Goal: Information Seeking & Learning: Learn about a topic

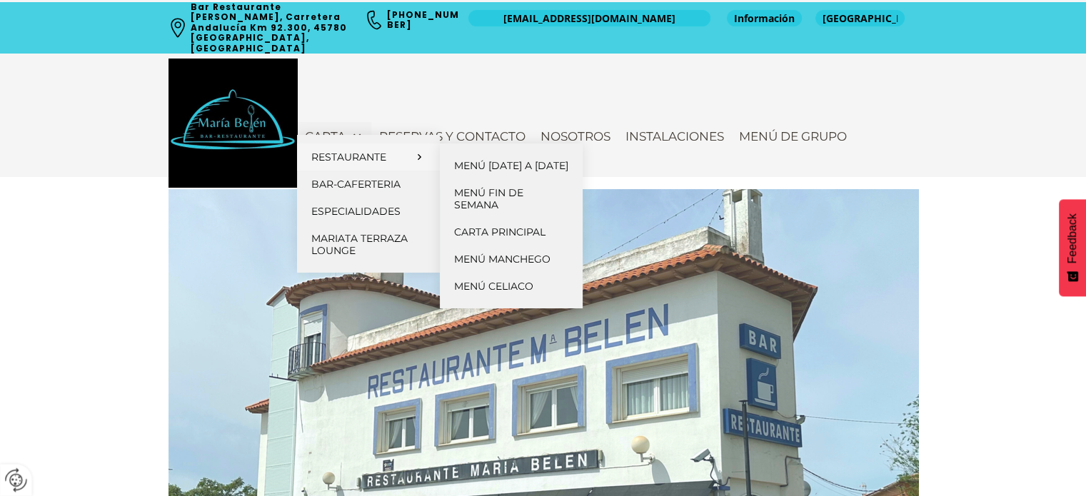
click at [380, 153] on span "Restaurante" at bounding box center [360, 157] width 99 height 12
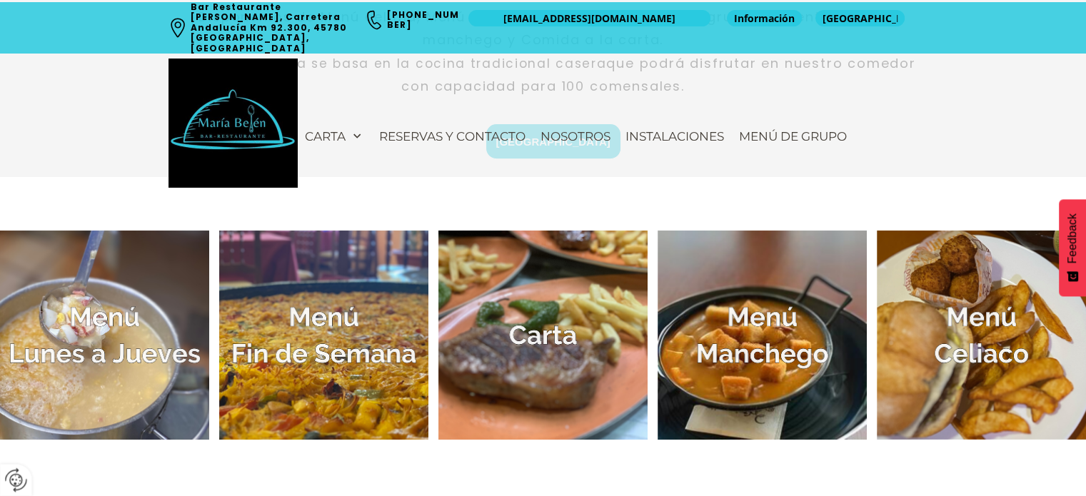
scroll to position [571, 0]
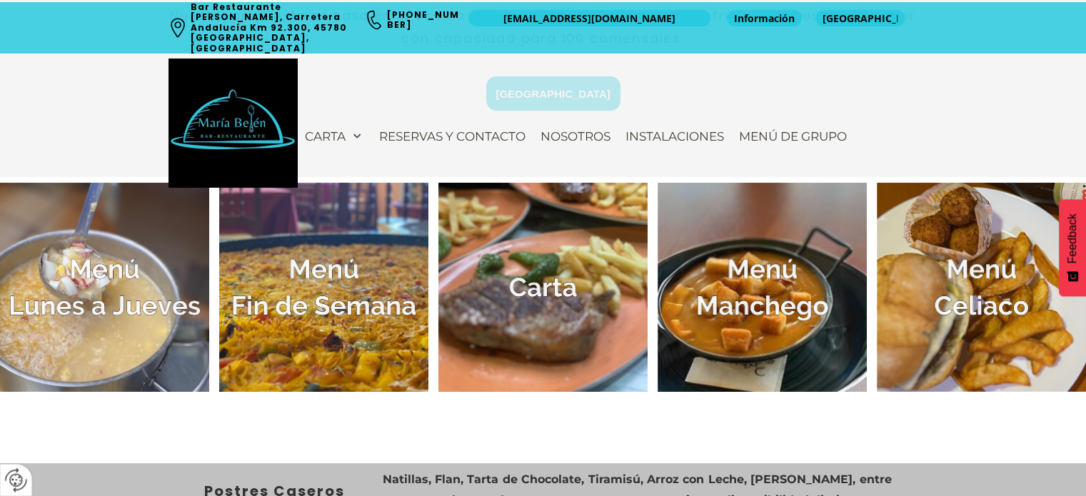
click at [92, 269] on img at bounding box center [104, 287] width 209 height 209
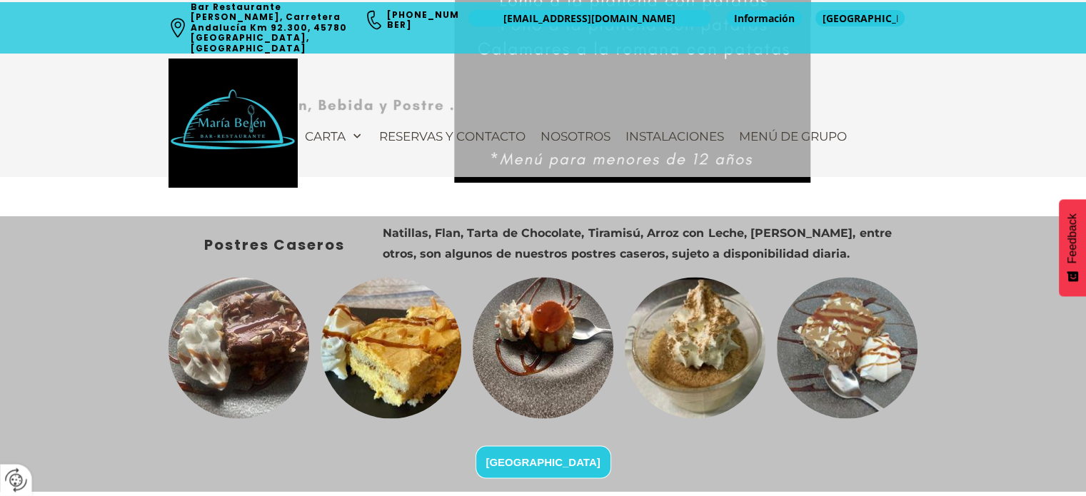
scroll to position [2499, 0]
